Goal: Information Seeking & Learning: Learn about a topic

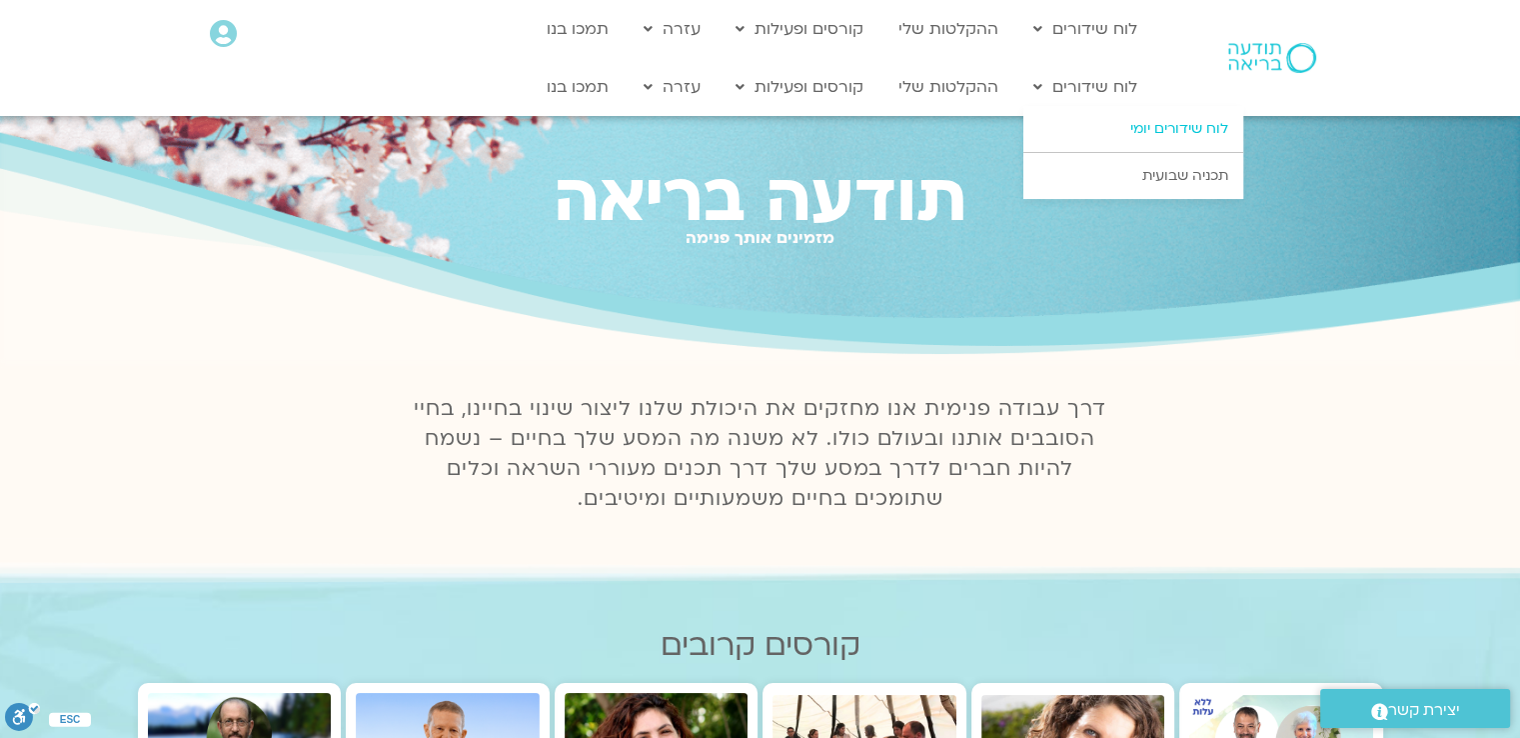
click at [1152, 129] on link "לוח שידורים יומי" at bounding box center [1134, 129] width 220 height 46
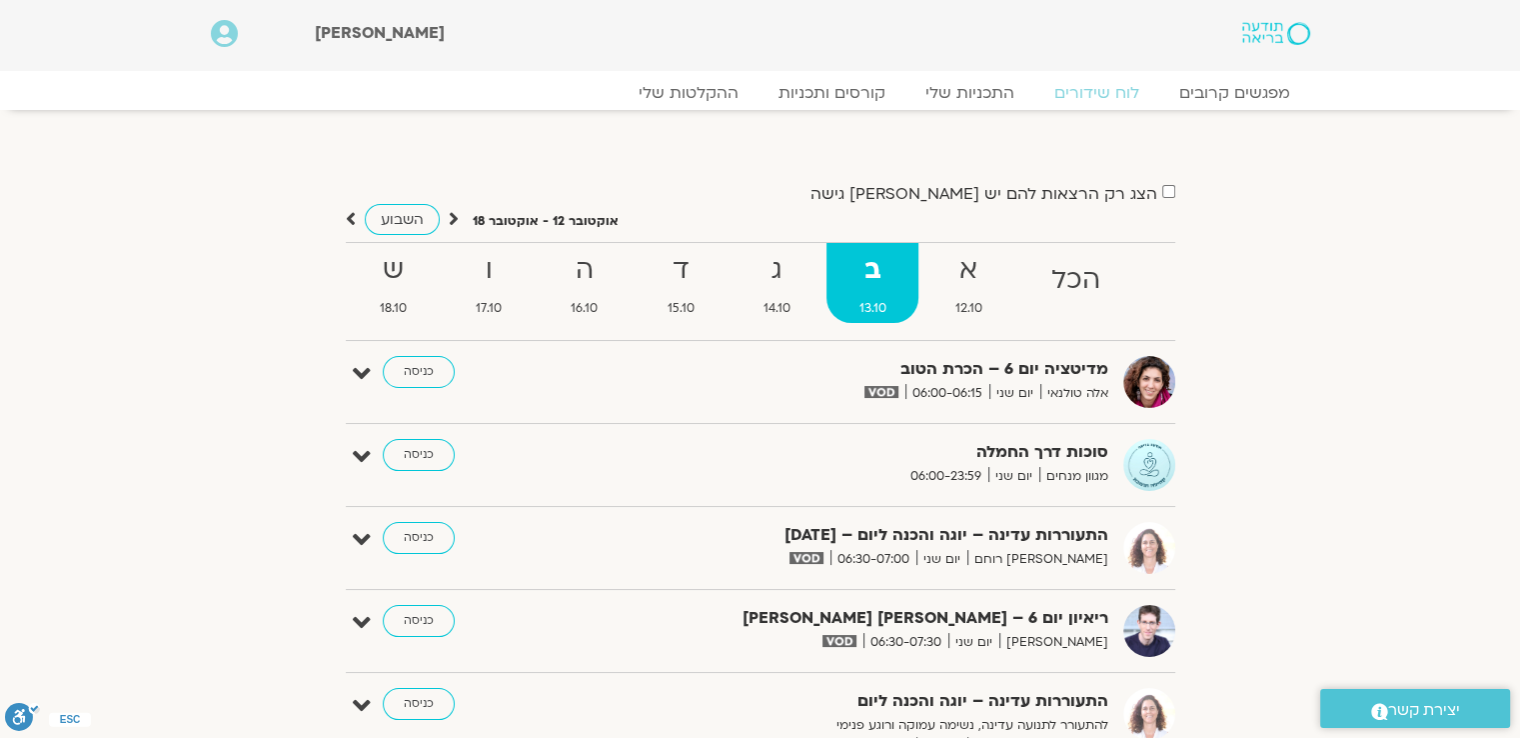
click at [1242, 224] on div "הצג רק הרצאות להם יש [PERSON_NAME] גישה [DATE] - [DATE] השבוע להציג אירועים שפת…" at bounding box center [761, 750] width 1120 height 1140
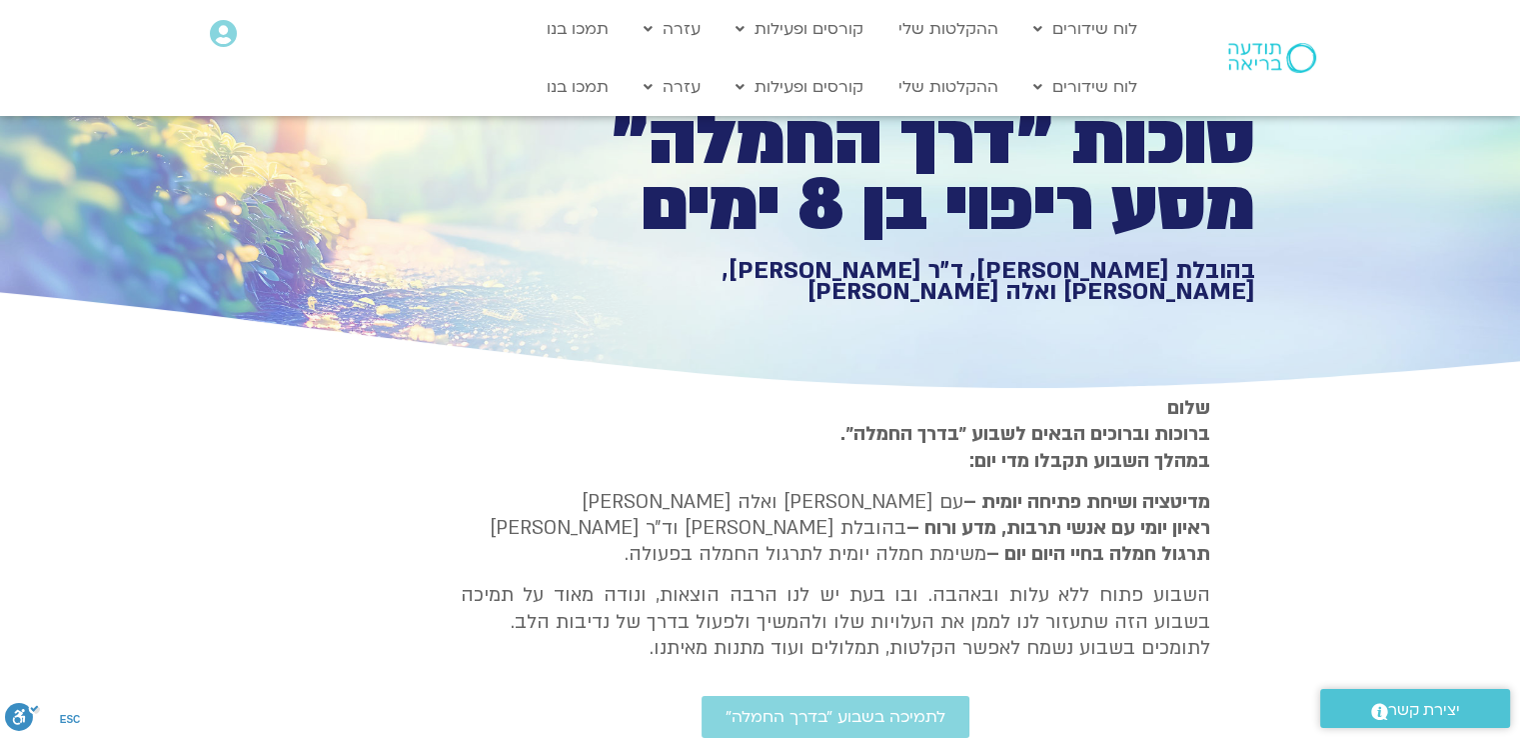
scroll to position [18, 0]
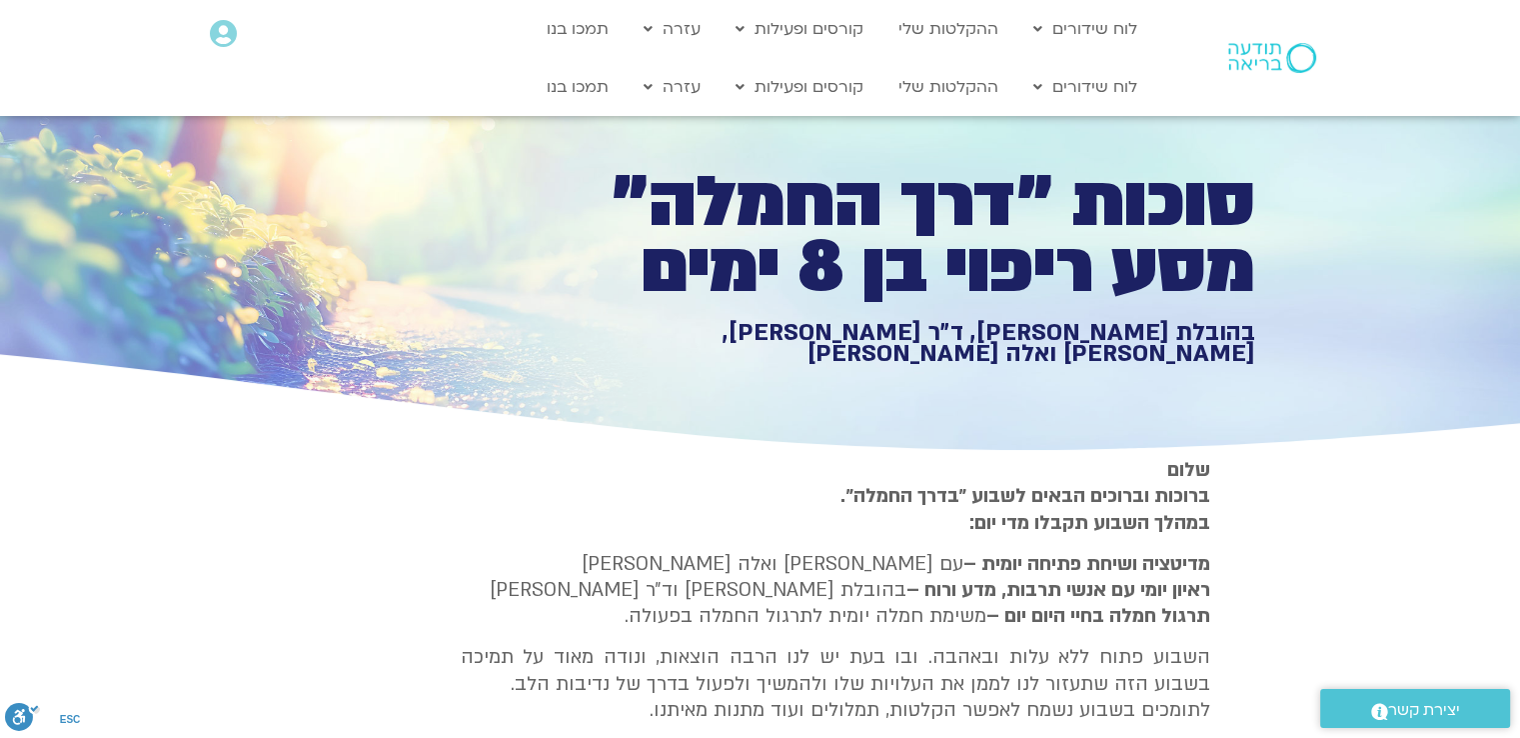
click at [1320, 492] on section "שלום ברוכות וברוכים הבאים לשבוע ״בדרך החמלה״. במהלך השבוע תקבלו מדי יום: מדיטצי…" at bounding box center [760, 661] width 1520 height 408
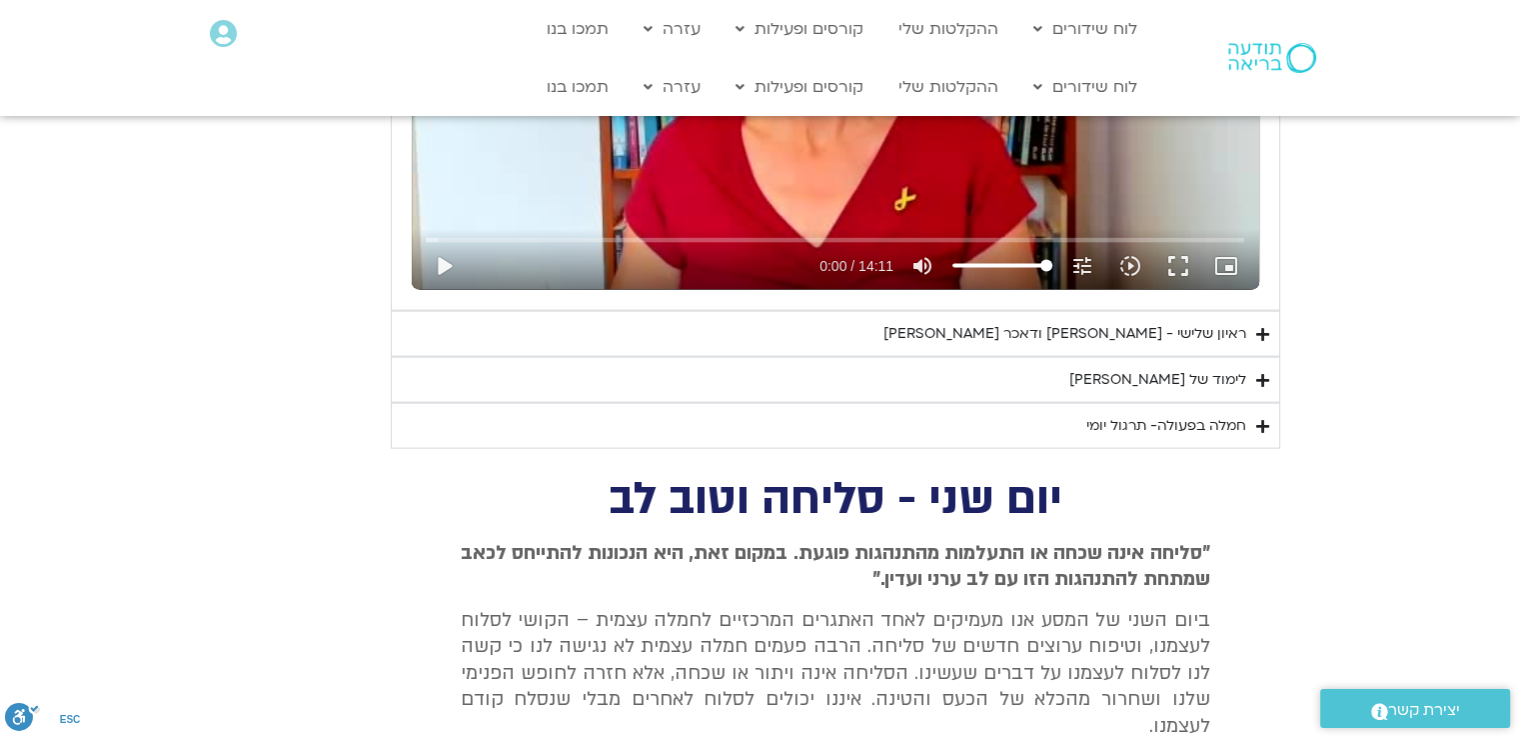
scroll to position [4518, 0]
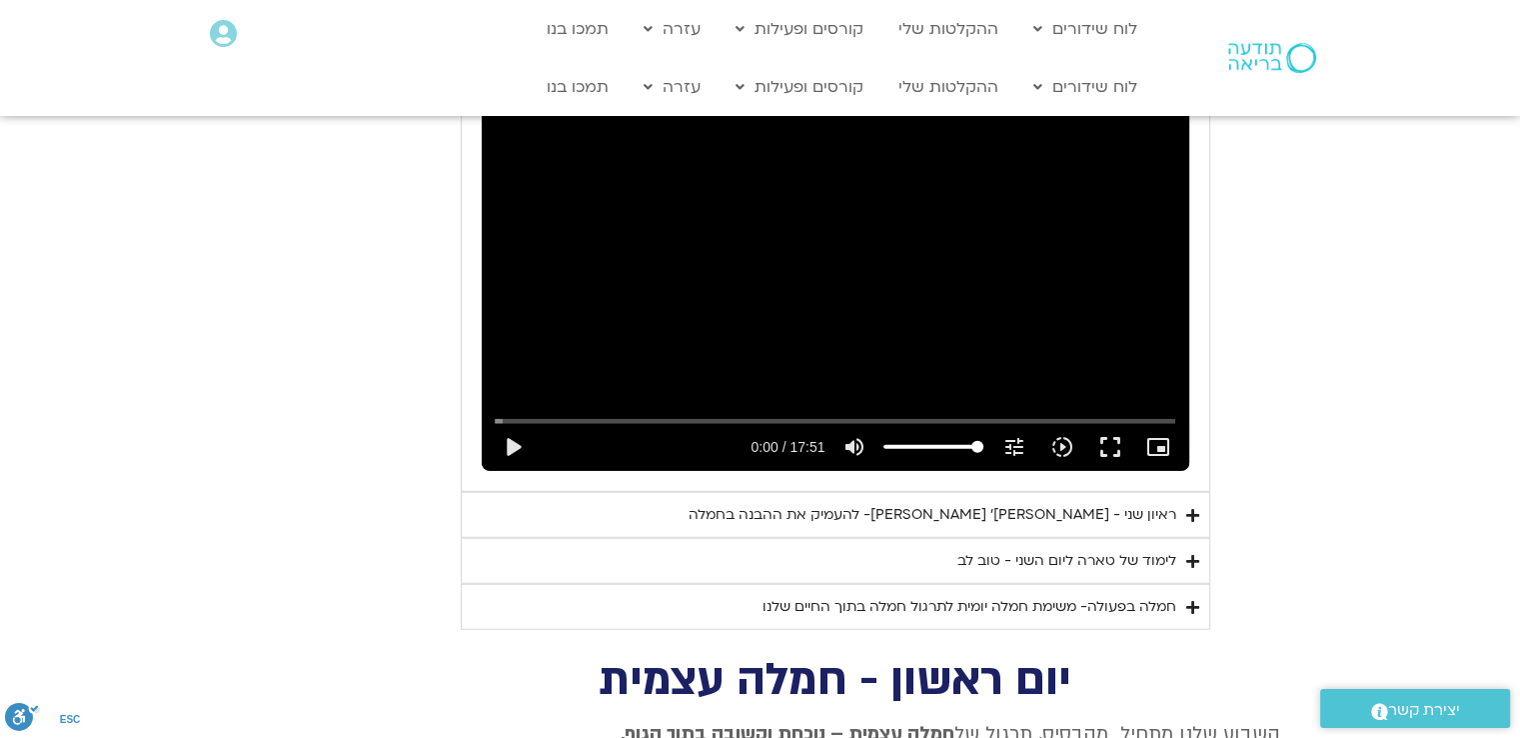
scroll to position [5198, 0]
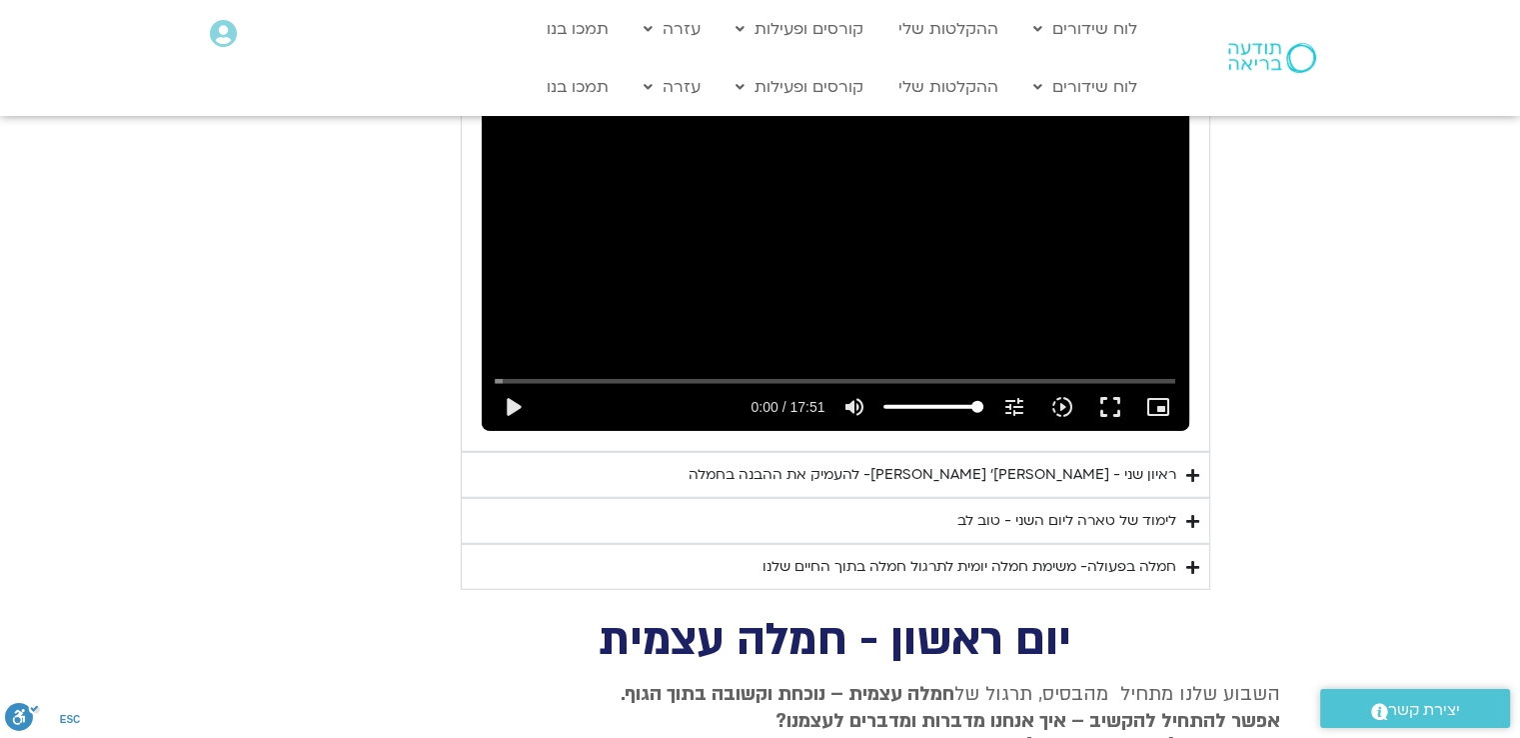
click at [1191, 514] on icon "Accordion. Open links with Enter or Space, close with Escape, and navigate with…" at bounding box center [1193, 521] width 13 height 15
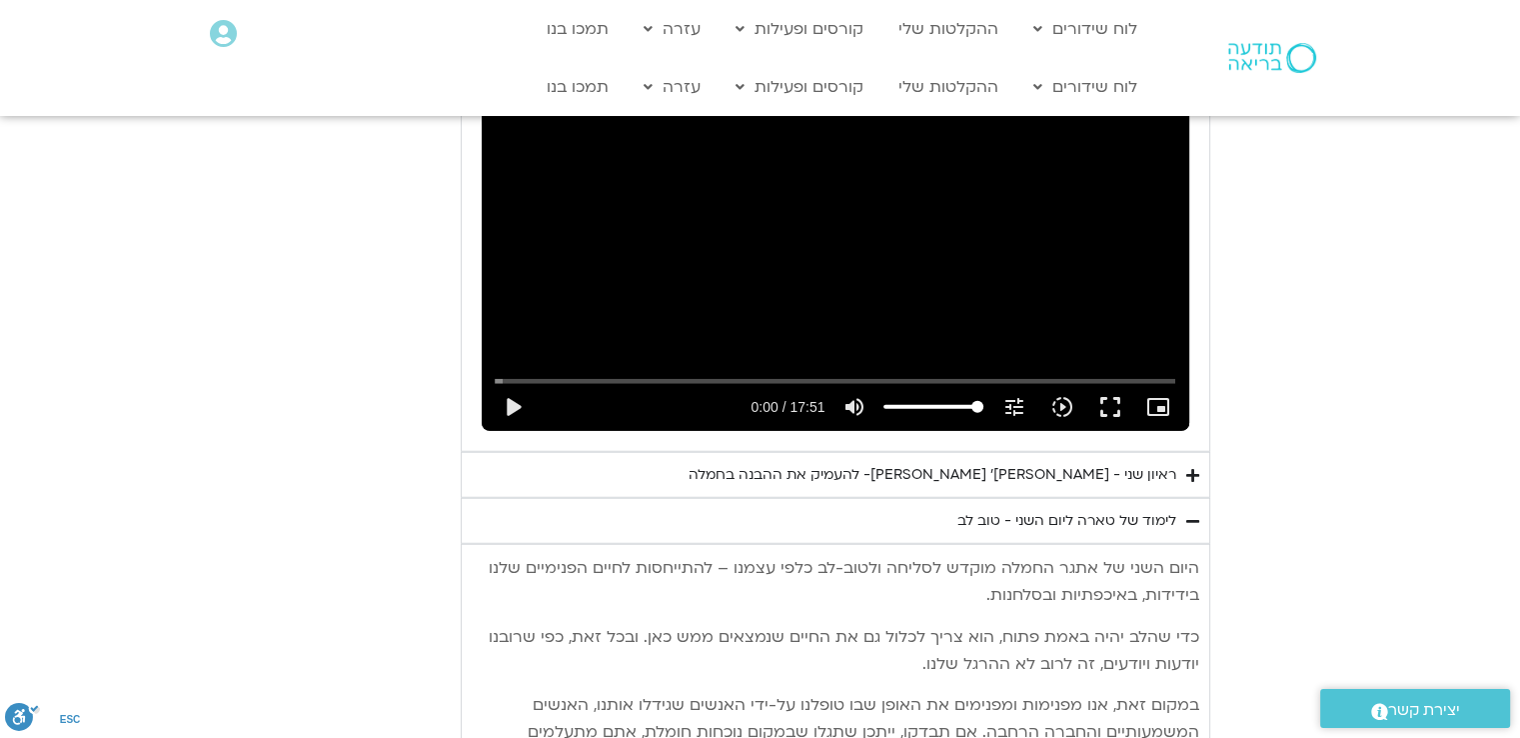
click at [1244, 513] on section "יום שני - סליחה וטוב לב "סליחה אינה שכחה או התעלמות מהתנהגות פוגעת. במקום זאת, …" at bounding box center [760, 611] width 1520 height 1960
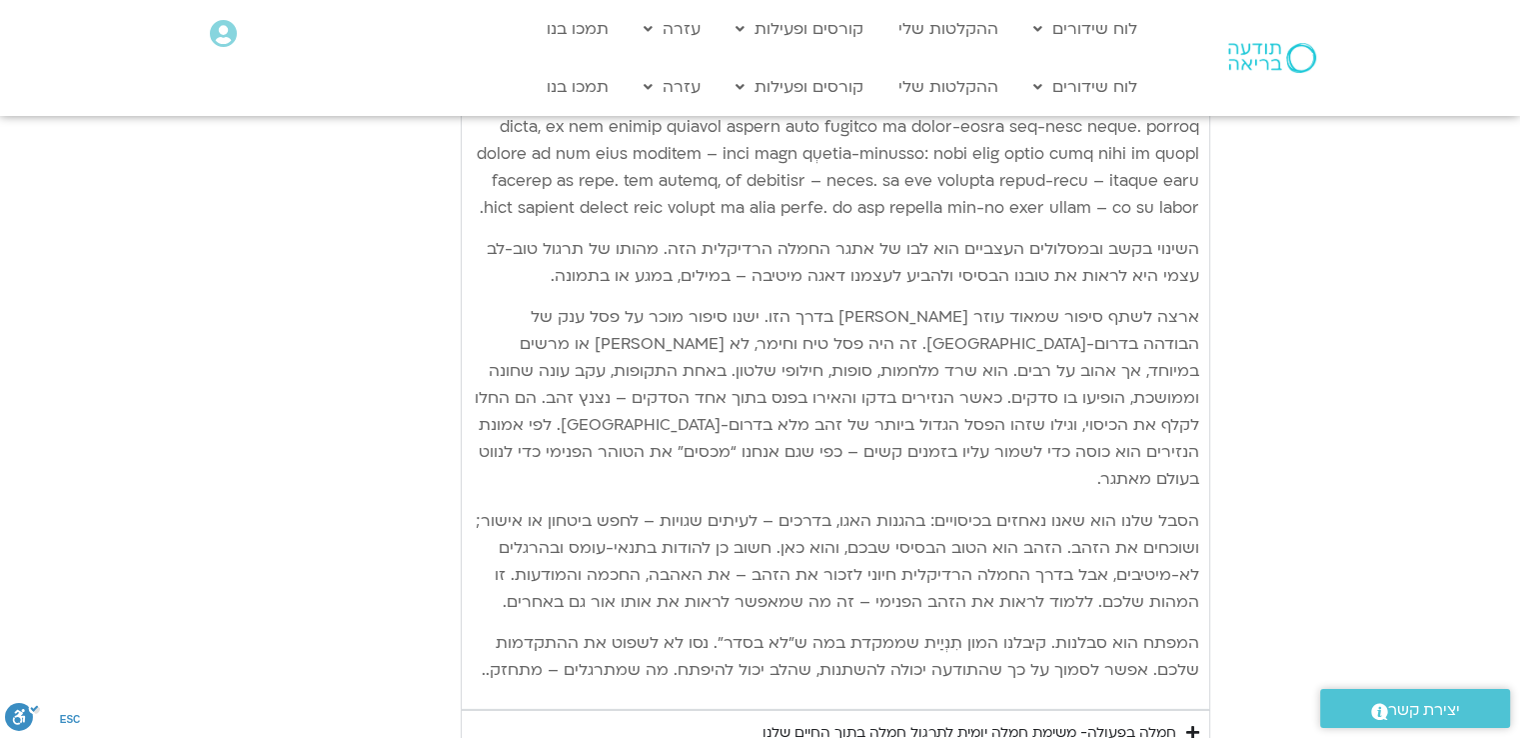
scroll to position [6038, 0]
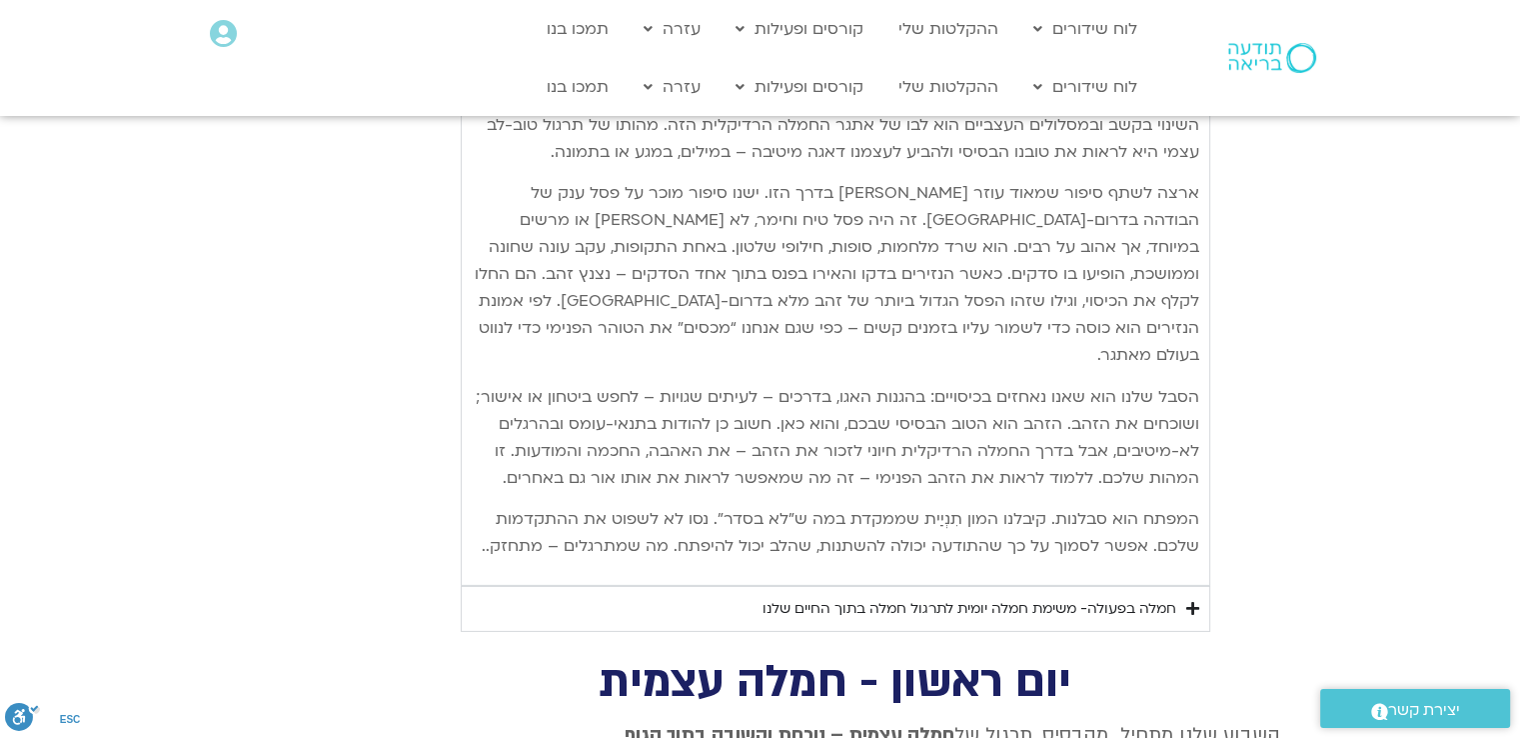
scroll to position [6198, 0]
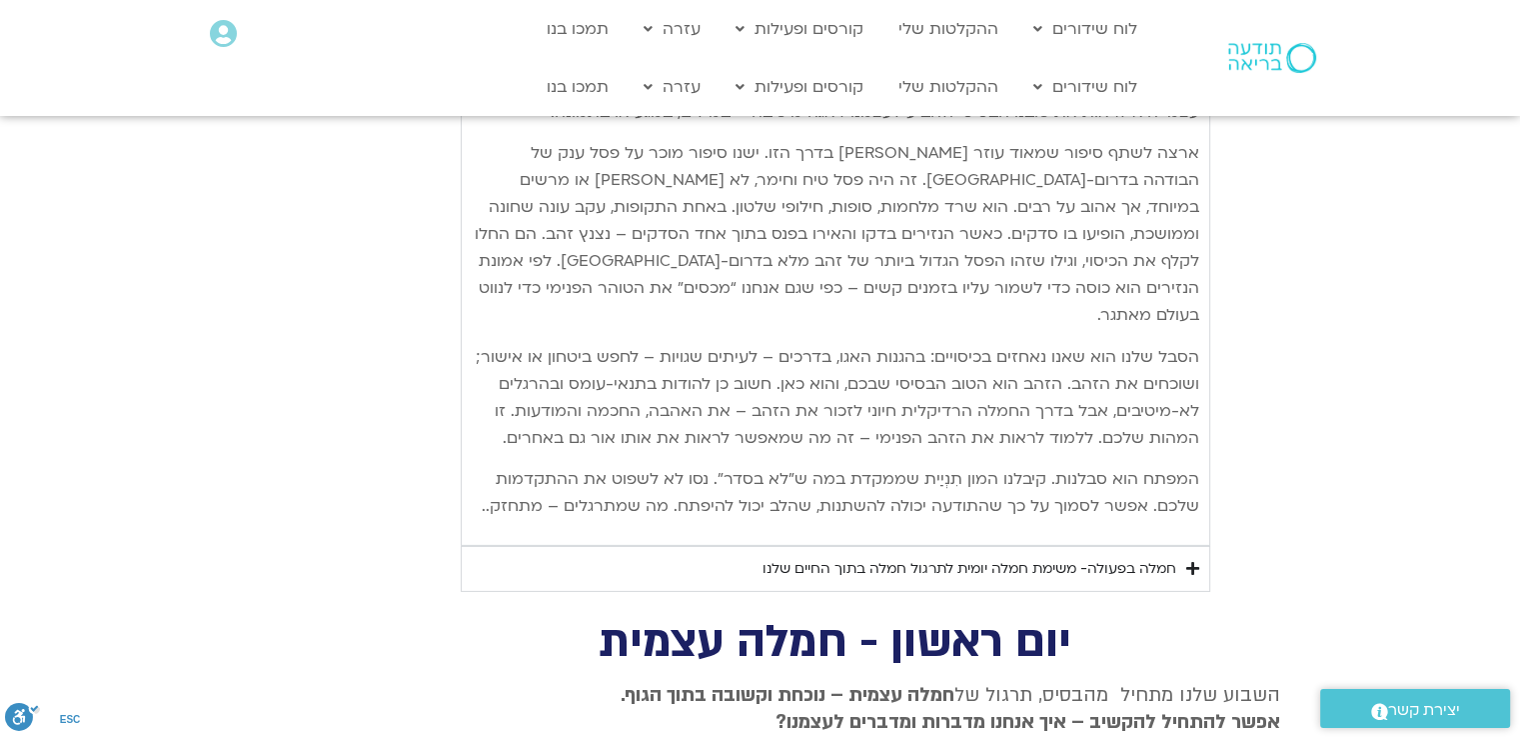
click at [1160, 557] on div "חמלה בפעולה- משימת חמלה יומית לתרגול חמלה בתוך החיים שלנו" at bounding box center [970, 569] width 414 height 24
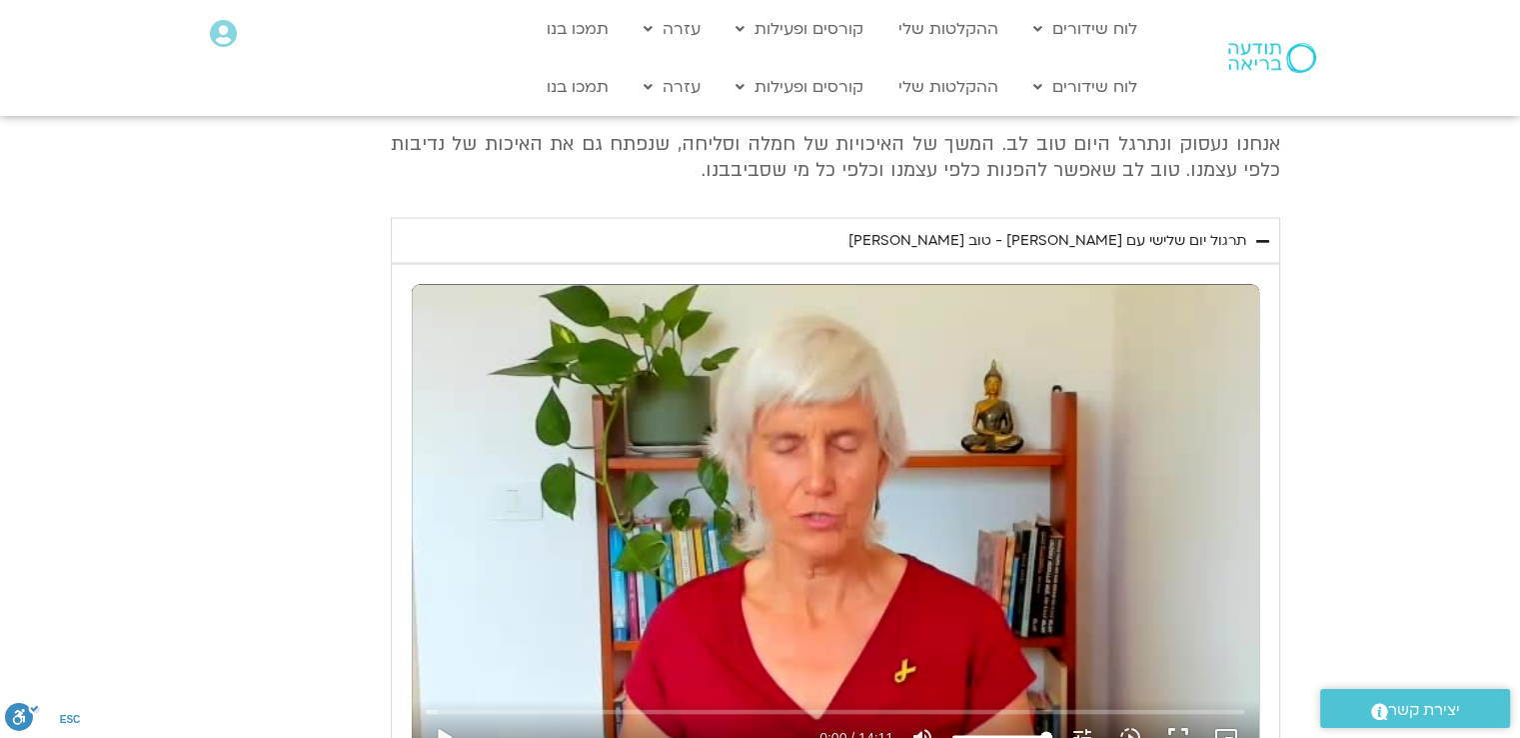
scroll to position [4039, 0]
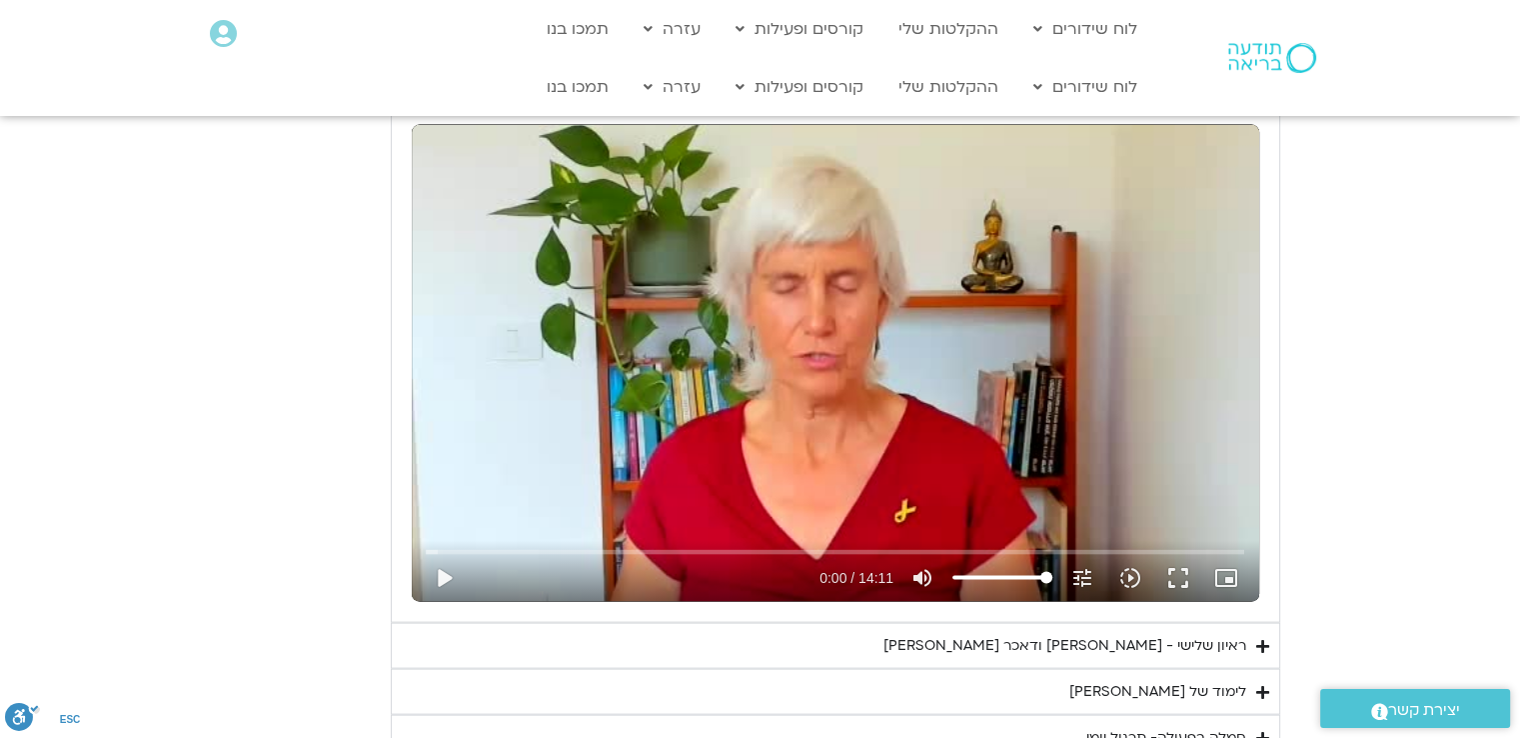
click at [1276, 538] on div "נא להזין כתובת אימייל כדי לצפות בסרטון. אני מאשר/ת קבלת מידע למייל ולנייד צפייה…" at bounding box center [836, 363] width 890 height 519
